Goal: Information Seeking & Learning: Learn about a topic

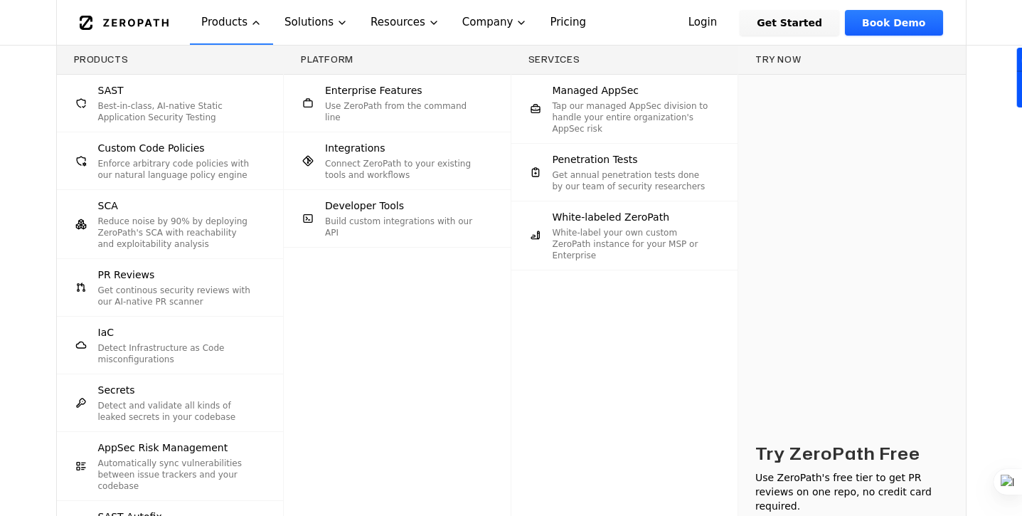
scroll to position [45, 0]
click at [639, 183] on p "Get annual penetration tests done by our team of security researchers" at bounding box center [630, 180] width 157 height 23
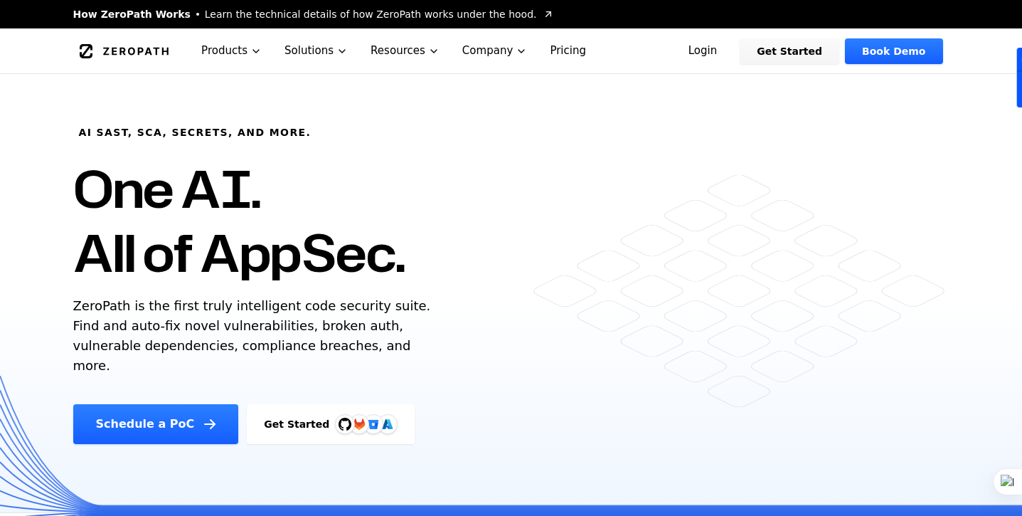
scroll to position [45, 0]
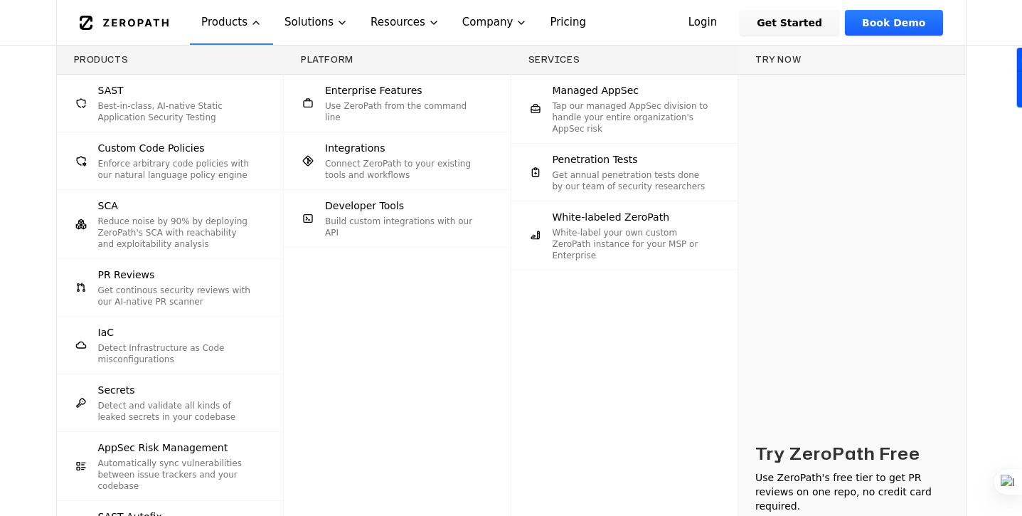
click at [674, 233] on p "White-label your own custom ZeroPath instance for your MSP or Enterprise" at bounding box center [630, 244] width 157 height 34
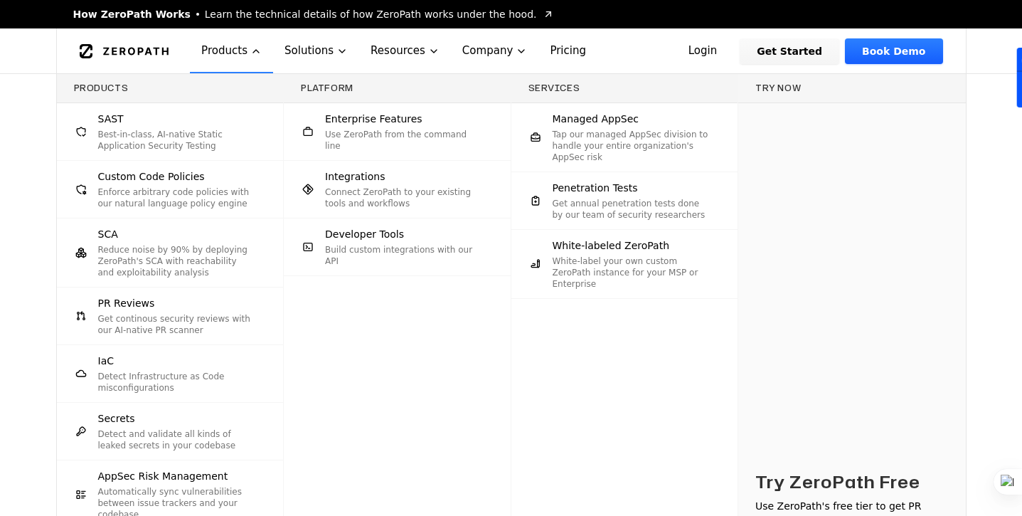
click at [616, 271] on p "White-label your own custom ZeroPath instance for your MSP or Enterprise" at bounding box center [630, 272] width 157 height 34
click at [621, 198] on p "Get annual penetration tests done by our team of security researchers" at bounding box center [630, 209] width 157 height 23
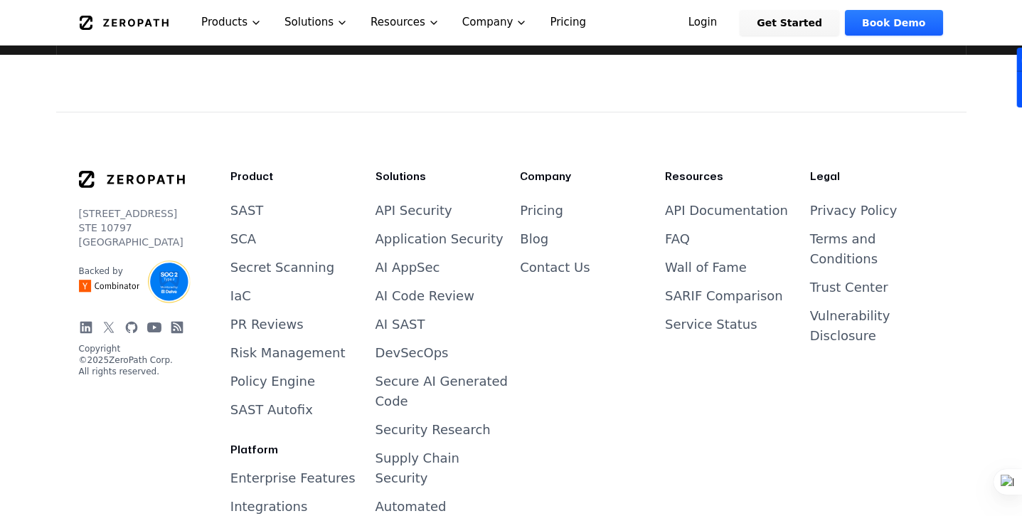
scroll to position [2573, 0]
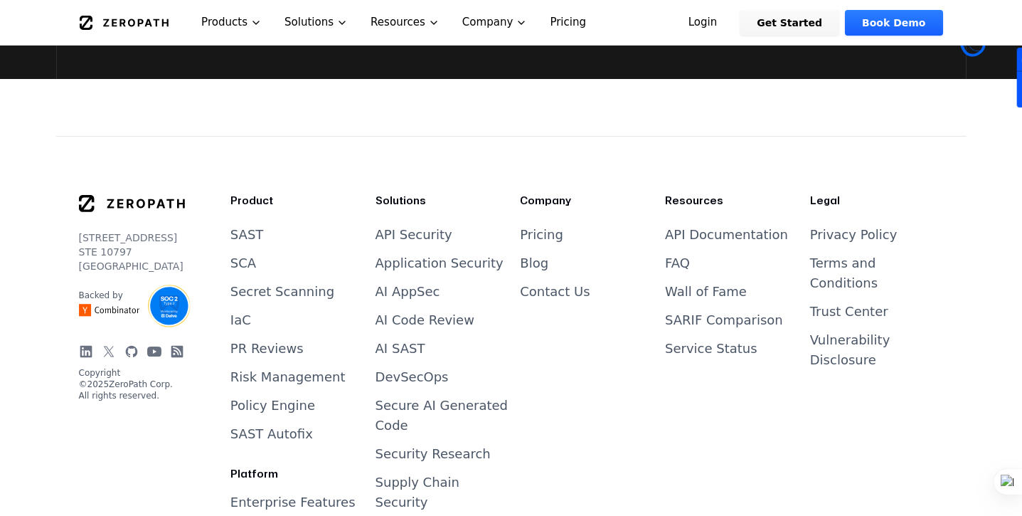
click at [713, 284] on link "Wall of Fame" at bounding box center [706, 291] width 82 height 15
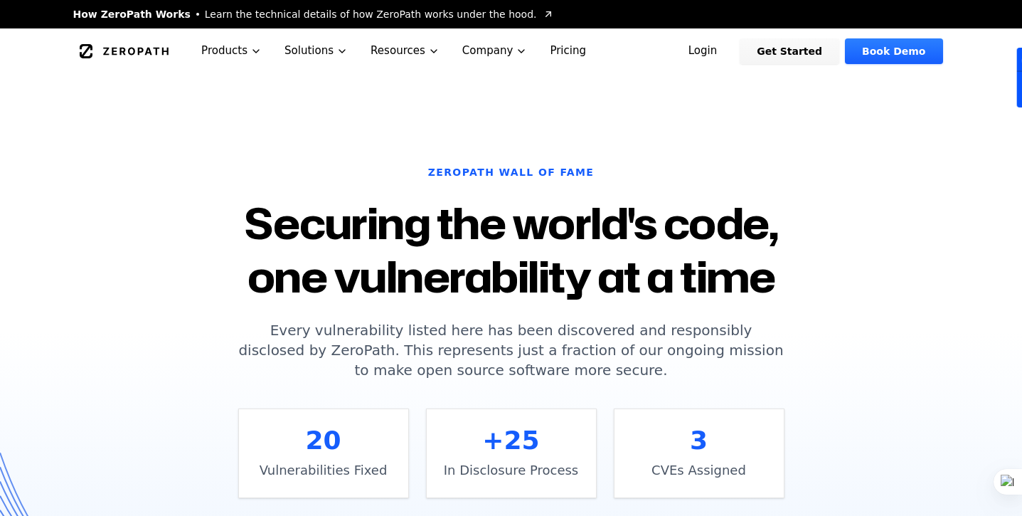
click at [548, 45] on link "Pricing" at bounding box center [567, 50] width 59 height 45
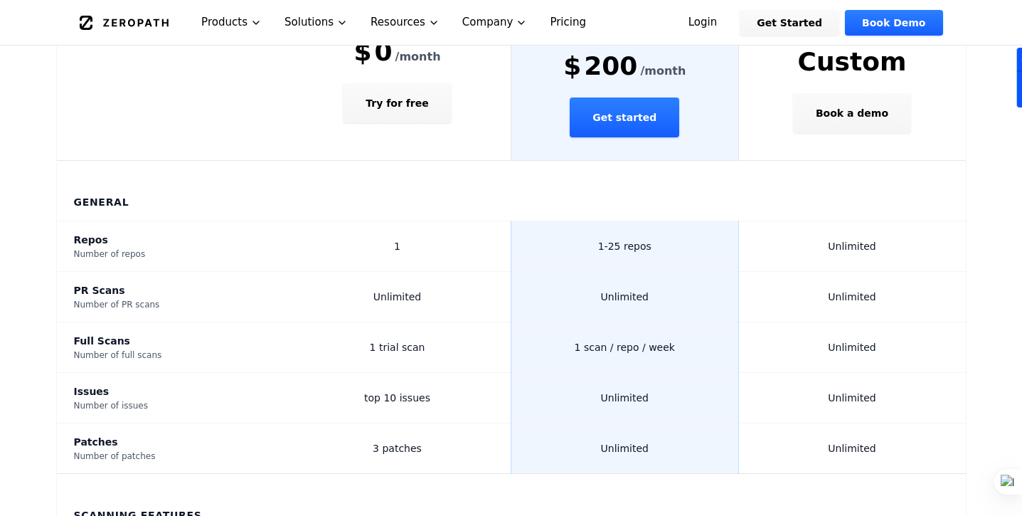
scroll to position [498, 0]
